Goal: Understand process/instructions: Learn how to perform a task or action

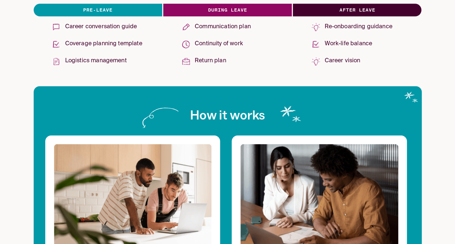
scroll to position [340, 0]
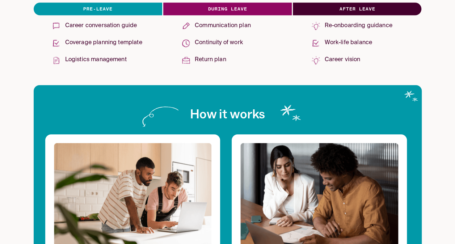
click at [193, 28] on div "Communication plan" at bounding box center [227, 26] width 103 height 16
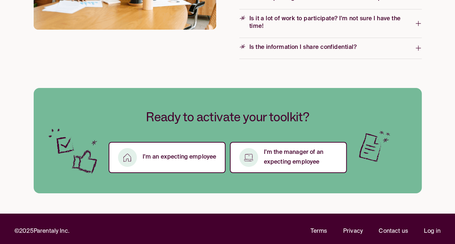
scroll to position [1236, 0]
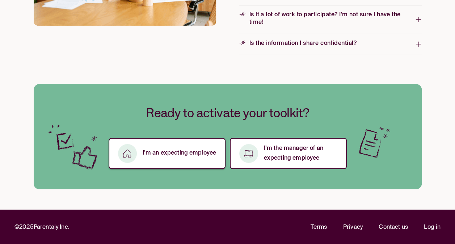
click at [167, 151] on p "I’m an expecting employee" at bounding box center [180, 153] width 74 height 10
